Goal: Information Seeking & Learning: Check status

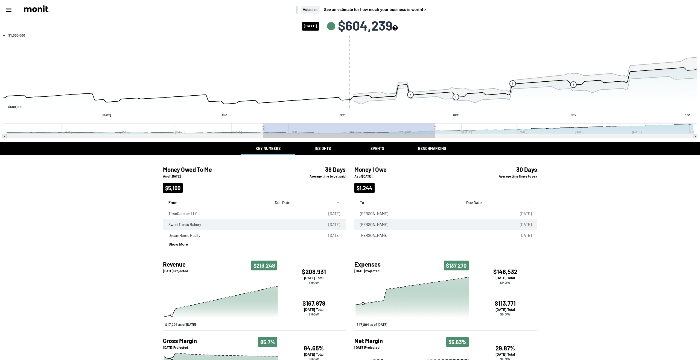
click at [603, 210] on div "Money Owed To Me As of 09/03/2025 $5,100 36 Days Average time to get paid From …" at bounding box center [350, 281] width 700 height 252
click at [590, 252] on div "Money Owed To Me As of 09/03/2025 $5,100 36 Days Average time to get paid From …" at bounding box center [350, 281] width 700 height 252
